Goal: Information Seeking & Learning: Learn about a topic

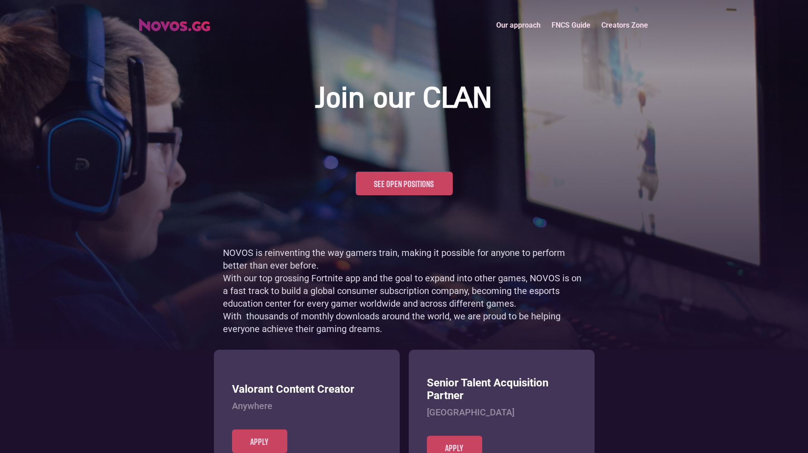
scroll to position [441, 0]
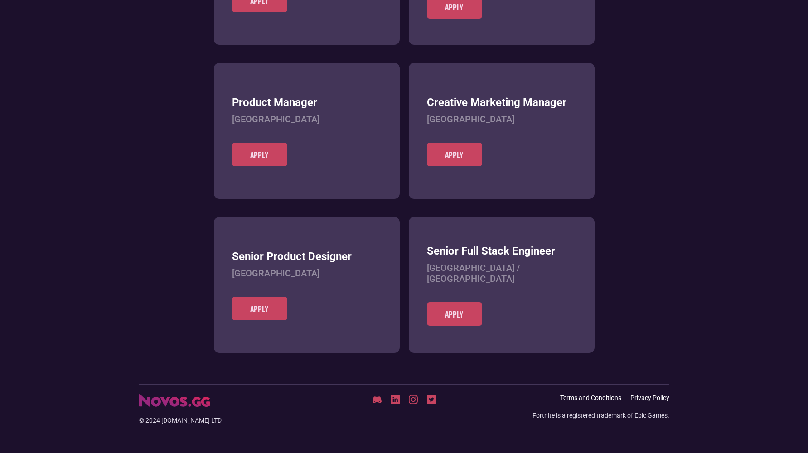
scroll to position [350, 0]
